Goal: Task Accomplishment & Management: Use online tool/utility

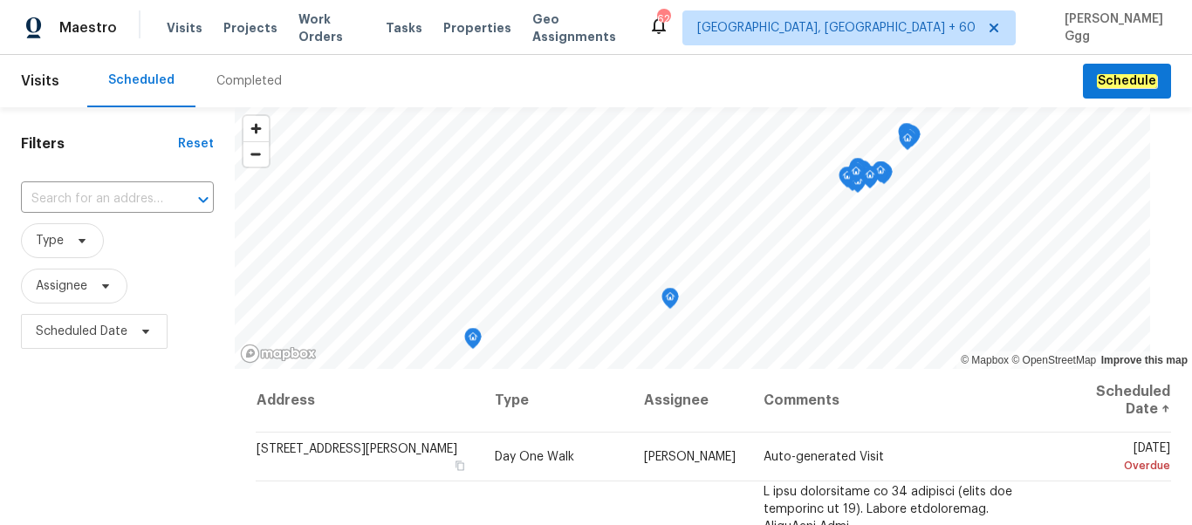
click at [216, 79] on div "Completed" at bounding box center [248, 80] width 65 height 17
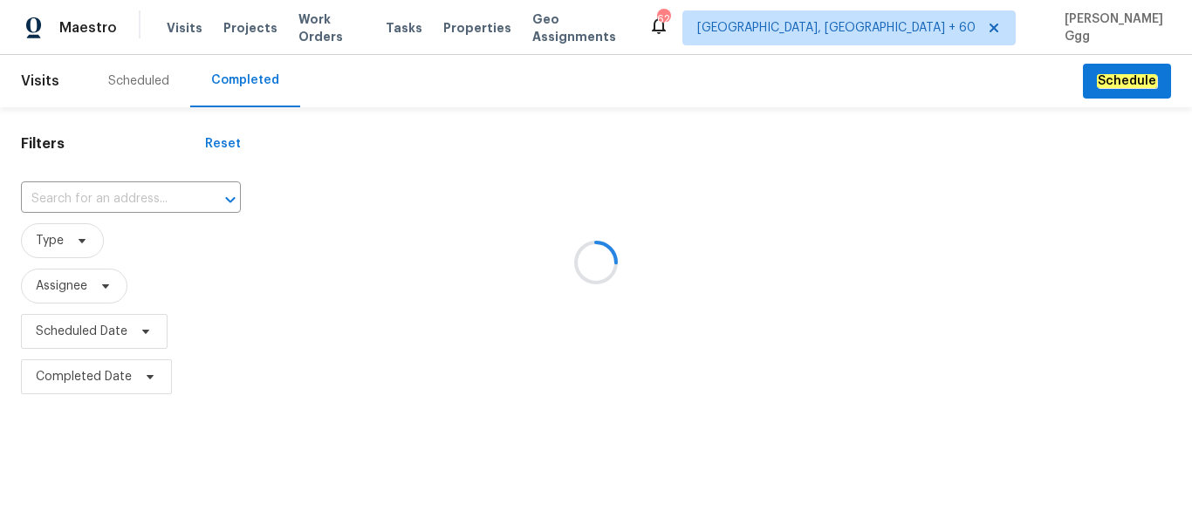
click at [58, 191] on div at bounding box center [596, 262] width 1192 height 525
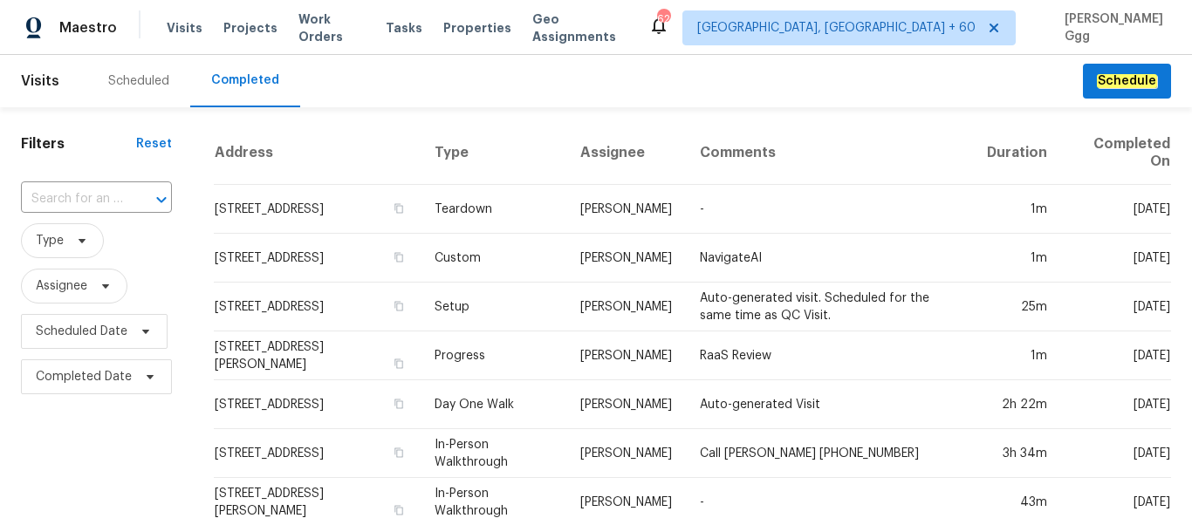
click at [58, 191] on input "text" at bounding box center [72, 199] width 102 height 27
paste input "[STREET_ADDRESS][PERSON_NAME]"
type input "[STREET_ADDRESS][PERSON_NAME]"
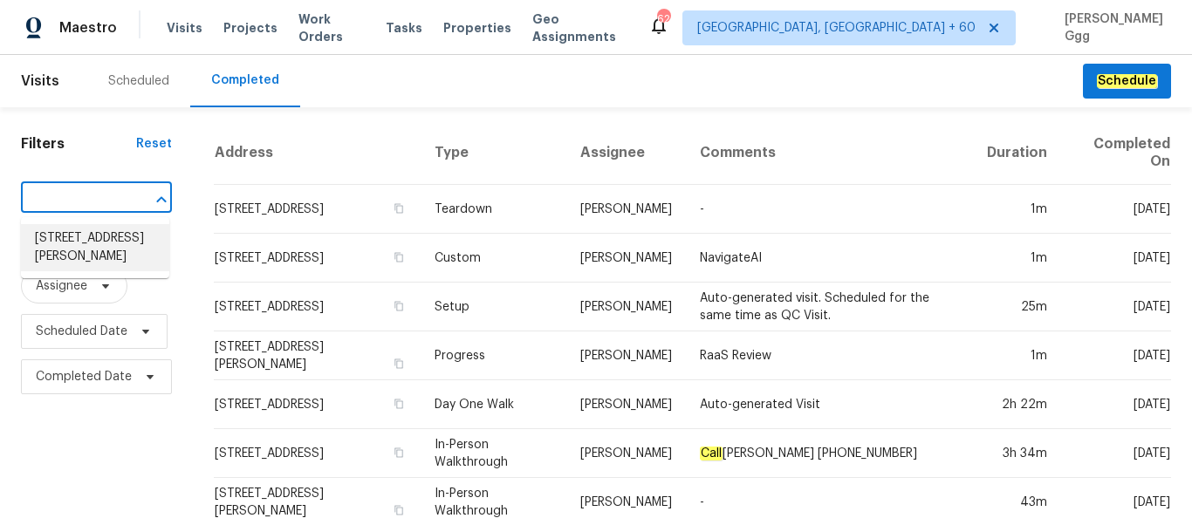
click at [82, 243] on li "[STREET_ADDRESS][PERSON_NAME]" at bounding box center [95, 247] width 148 height 47
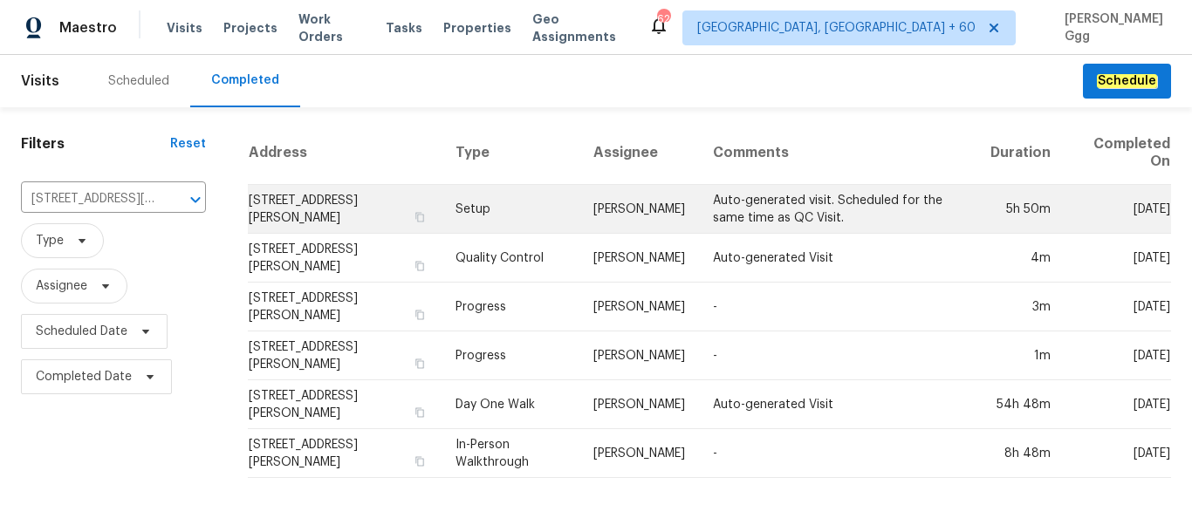
click at [482, 209] on td "Setup" at bounding box center [510, 209] width 139 height 49
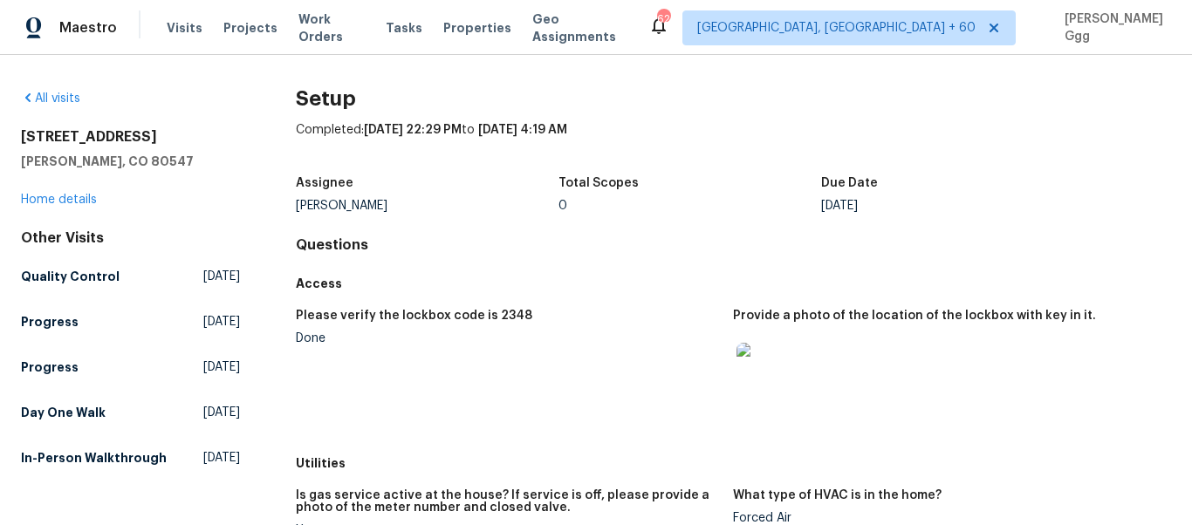
click at [434, 218] on div "Assignee [PERSON_NAME] Total Scopes 0 Due Date [DATE]" at bounding box center [733, 195] width 875 height 56
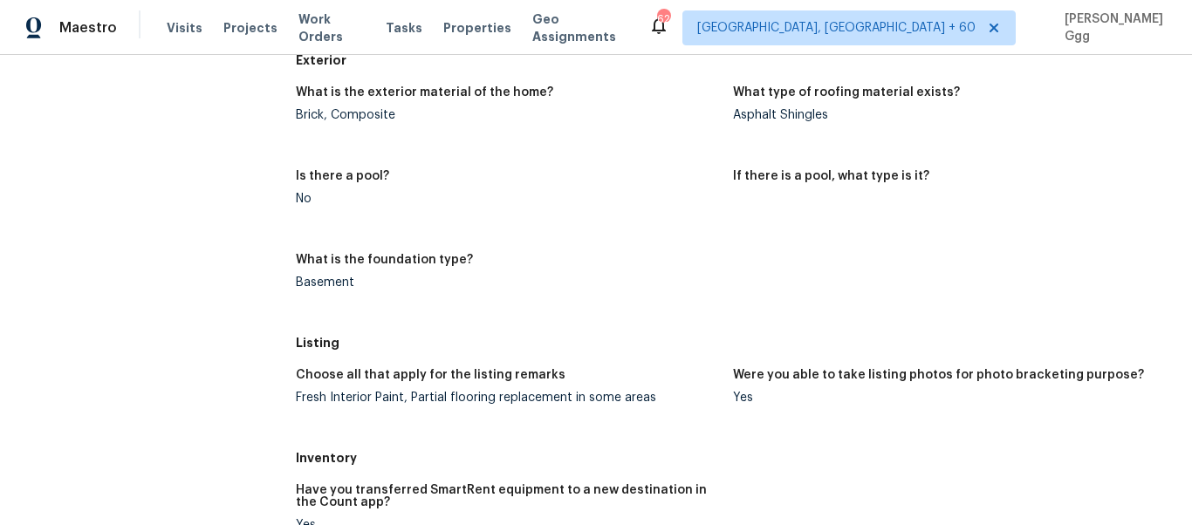
scroll to position [551, 0]
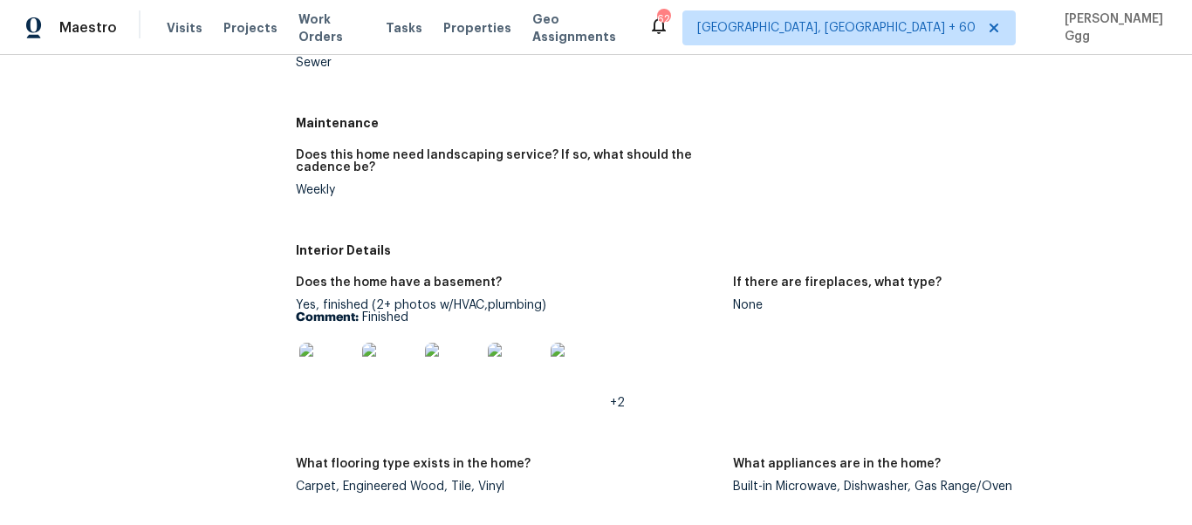
click at [556, 261] on div "Interior Details" at bounding box center [733, 250] width 875 height 31
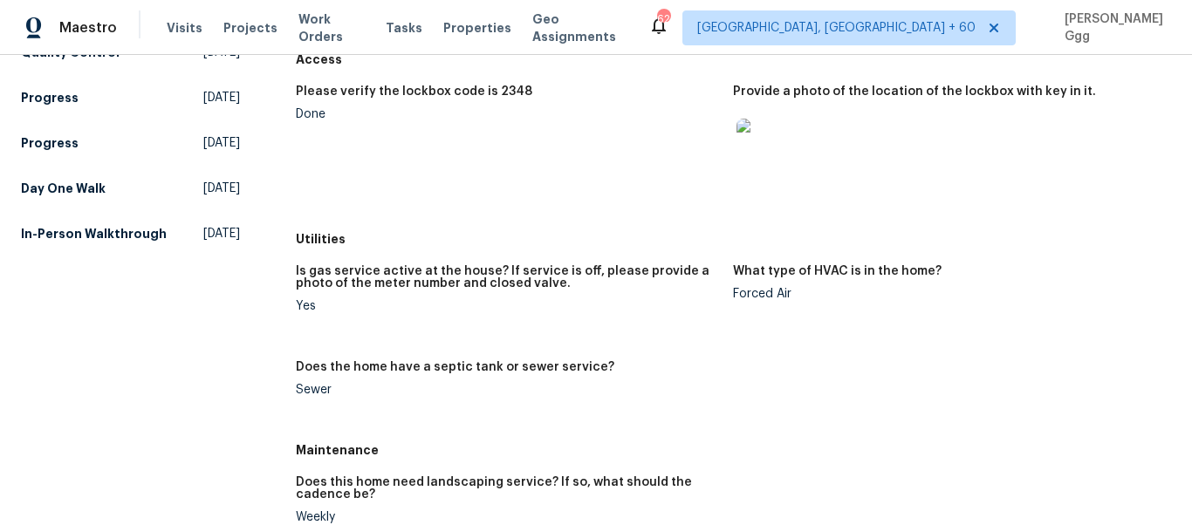
scroll to position [221, 0]
